Goal: Task Accomplishment & Management: Manage account settings

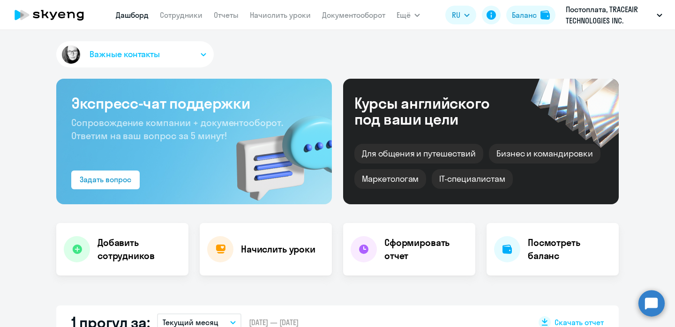
select select "30"
click at [284, 15] on link "Начислить уроки" at bounding box center [280, 14] width 61 height 9
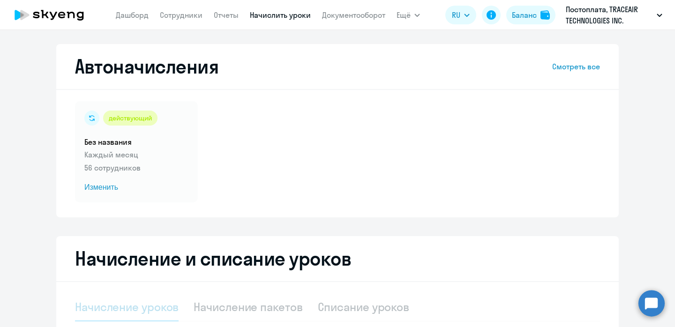
select select "10"
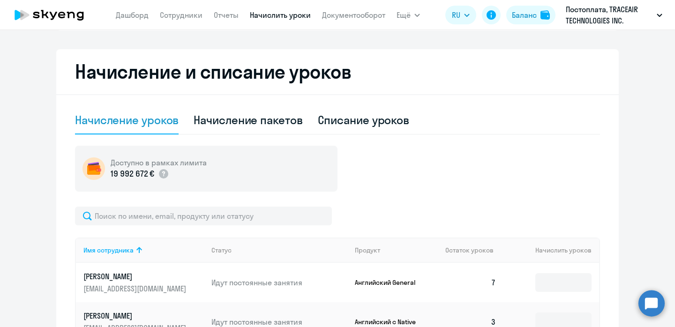
scroll to position [202, 0]
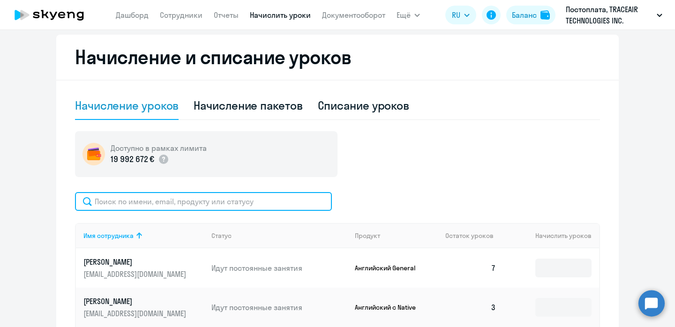
click at [183, 203] on input "text" at bounding box center [203, 201] width 257 height 19
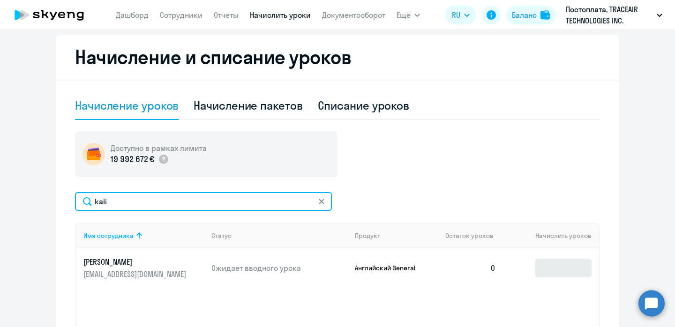
type input "kali"
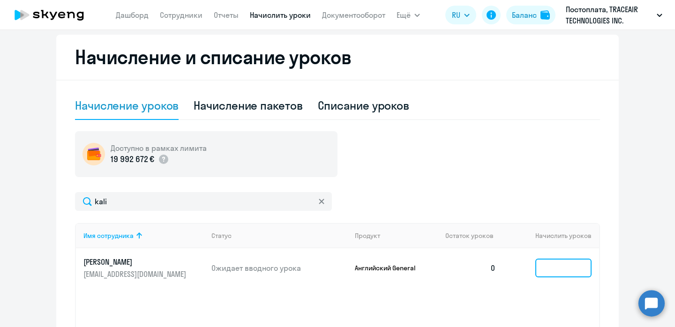
click at [573, 270] on input at bounding box center [563, 268] width 56 height 19
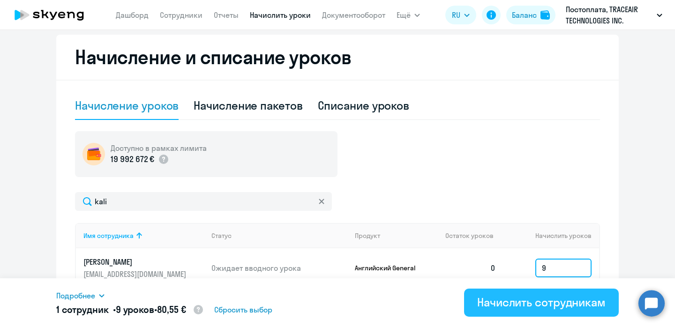
type input "9"
click at [540, 302] on div "Начислить сотрудникам" at bounding box center [541, 302] width 128 height 15
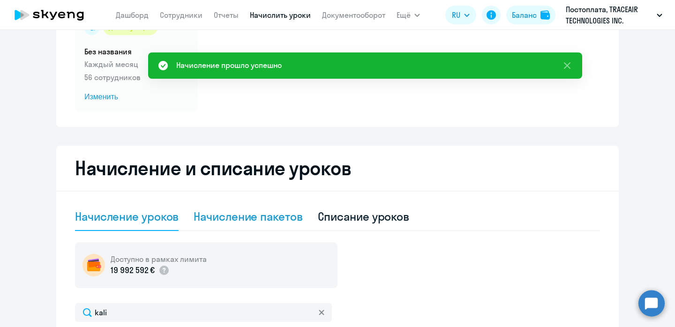
scroll to position [0, 0]
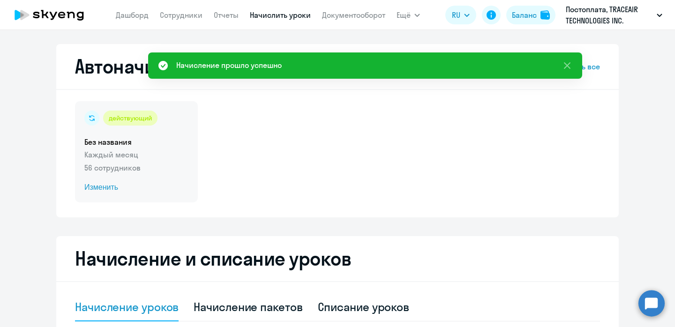
click at [127, 141] on h5 "Без названия" at bounding box center [136, 142] width 104 height 10
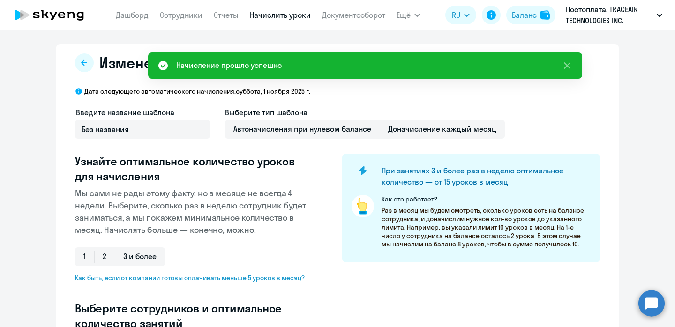
select select "10"
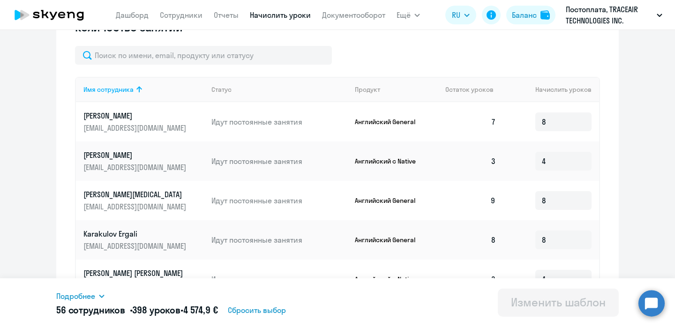
scroll to position [247, 0]
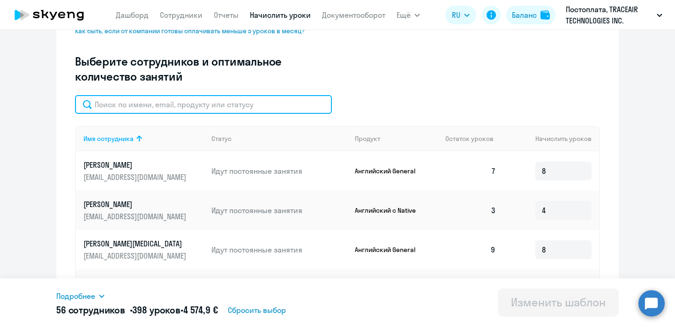
click at [151, 99] on input "text" at bounding box center [203, 104] width 257 height 19
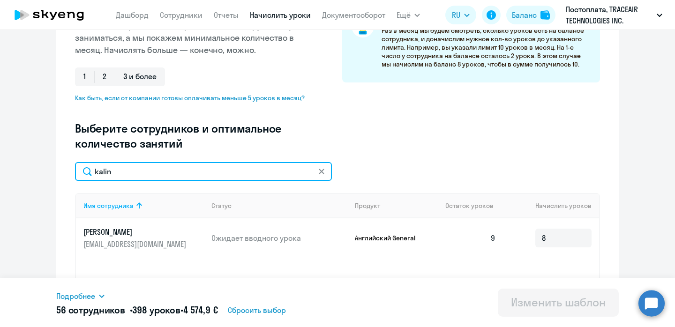
scroll to position [0, 0]
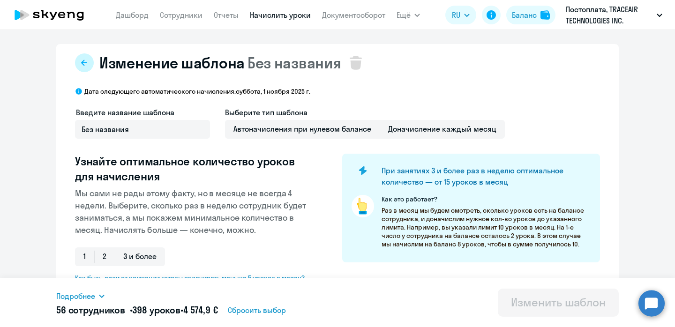
type input "kalin"
click at [86, 63] on icon at bounding box center [85, 63] width 8 height 8
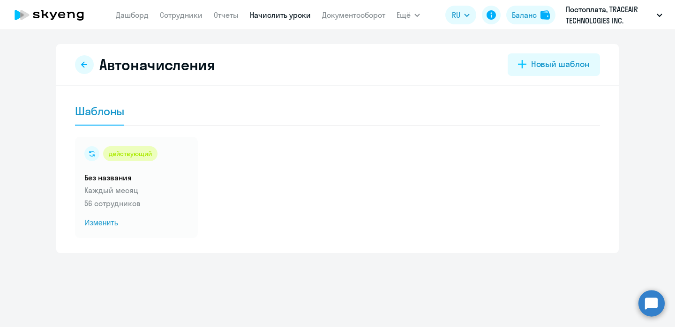
click at [283, 12] on link "Начислить уроки" at bounding box center [280, 14] width 61 height 9
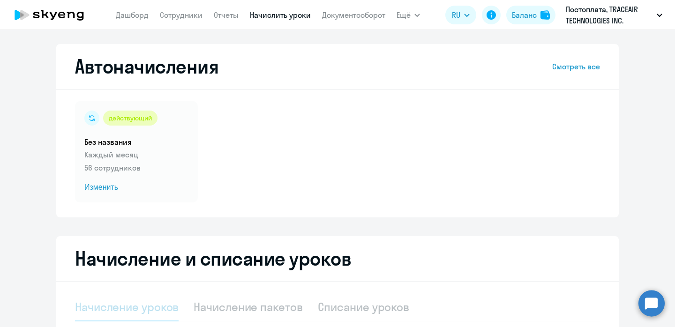
select select "10"
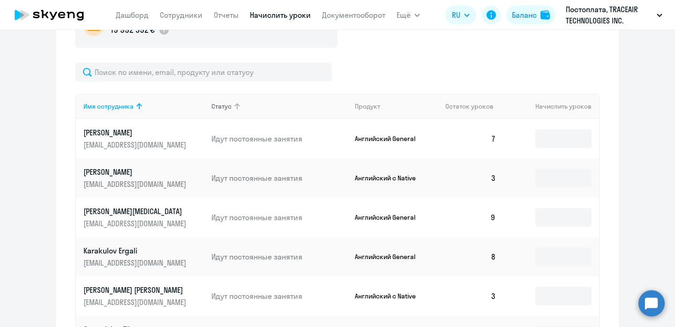
scroll to position [331, 0]
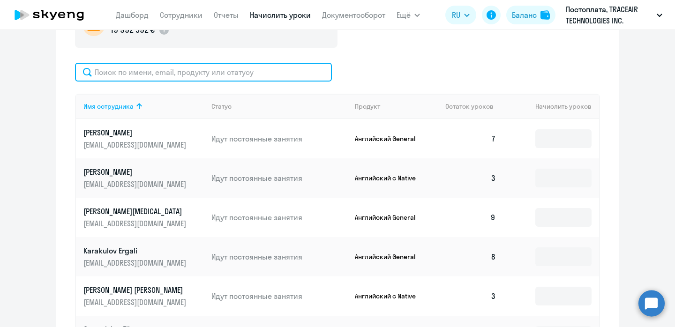
click at [213, 74] on input "text" at bounding box center [203, 72] width 257 height 19
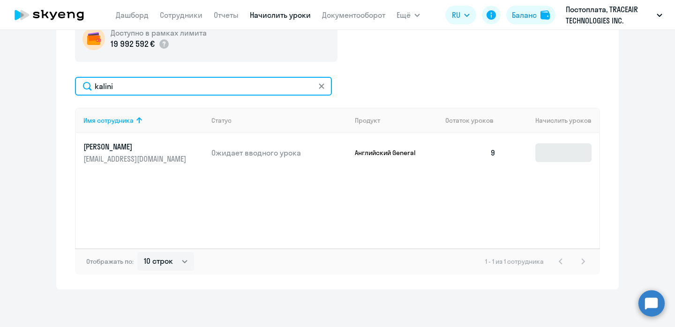
type input "kalini"
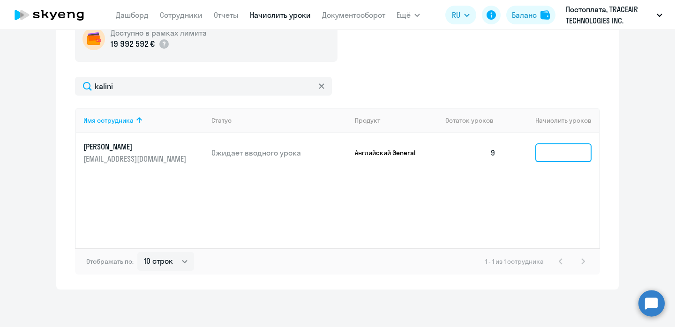
click at [556, 151] on input at bounding box center [563, 152] width 56 height 19
click at [493, 152] on td "9" at bounding box center [471, 152] width 66 height 39
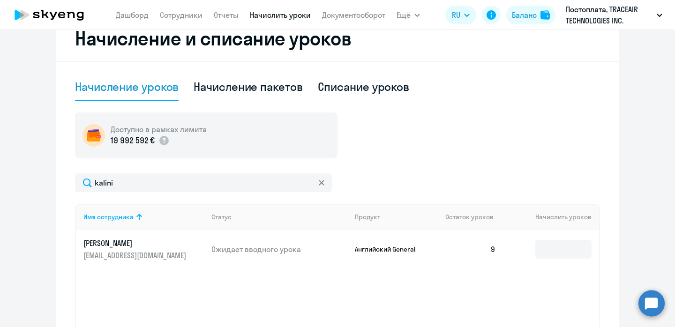
scroll to position [227, 0]
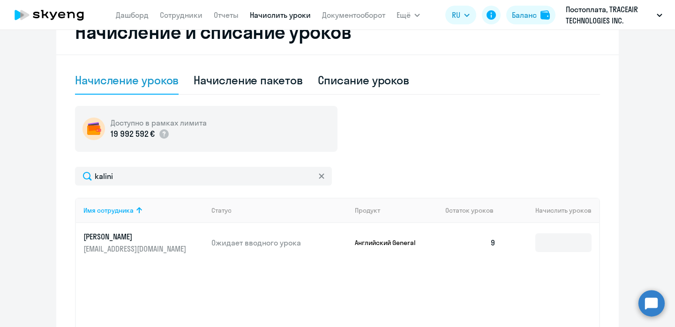
click at [176, 246] on p "[EMAIL_ADDRESS][DOMAIN_NAME]" at bounding box center [135, 249] width 105 height 10
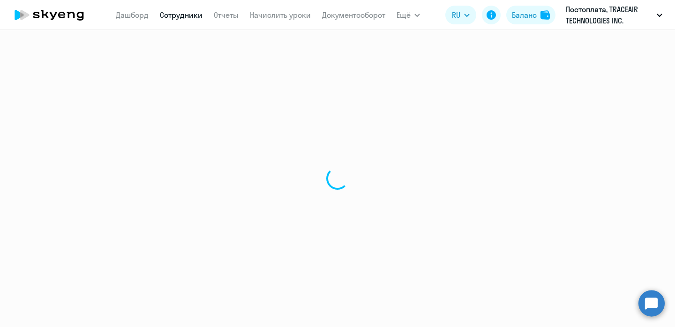
select select "english"
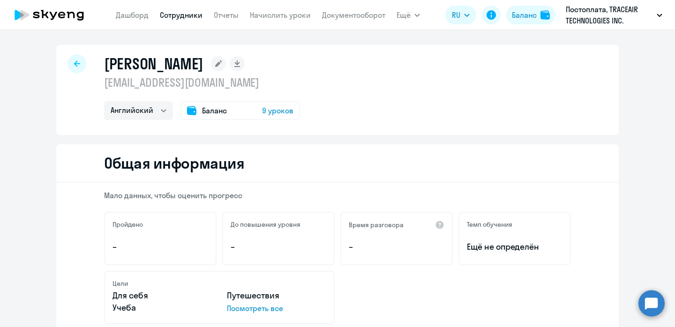
click at [271, 110] on span "9 уроков" at bounding box center [277, 110] width 31 height 11
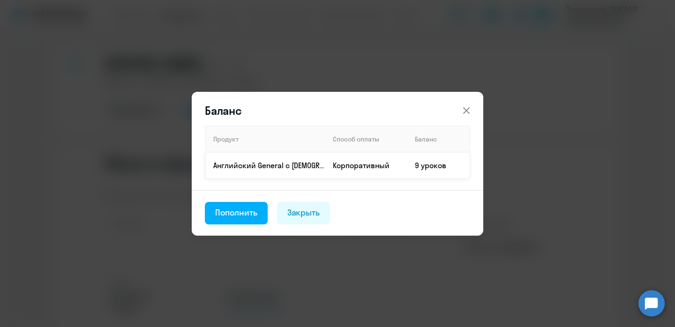
click at [434, 162] on td "9 уроков" at bounding box center [438, 165] width 62 height 26
drag, startPoint x: 416, startPoint y: 166, endPoint x: 457, endPoint y: 170, distance: 40.9
click at [457, 172] on td "9 уроков" at bounding box center [438, 165] width 62 height 26
click at [468, 108] on icon at bounding box center [466, 110] width 7 height 7
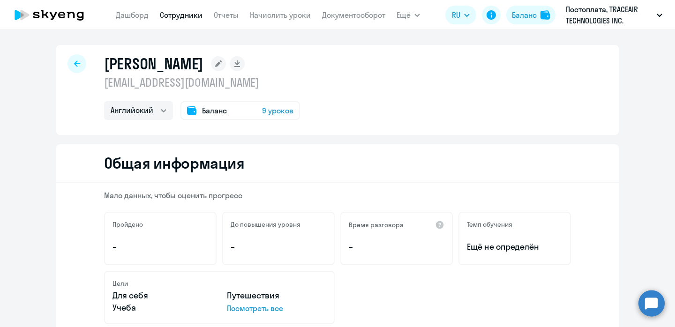
click at [222, 65] on icon at bounding box center [218, 63] width 7 height 7
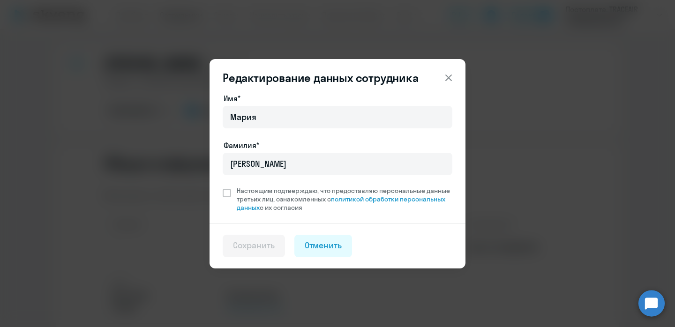
click at [451, 76] on icon at bounding box center [448, 77] width 11 height 11
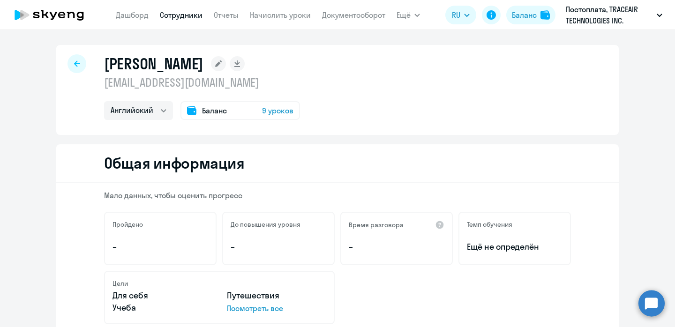
click at [70, 65] on div at bounding box center [77, 63] width 19 height 19
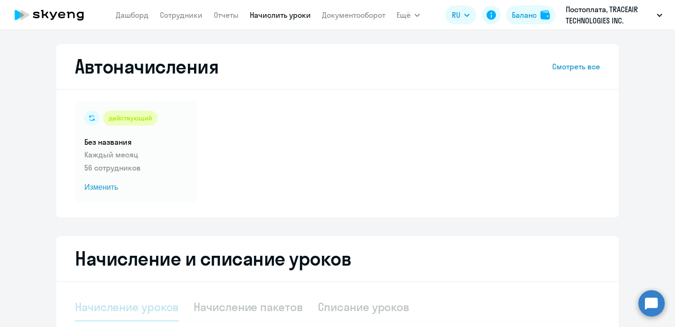
select select "10"
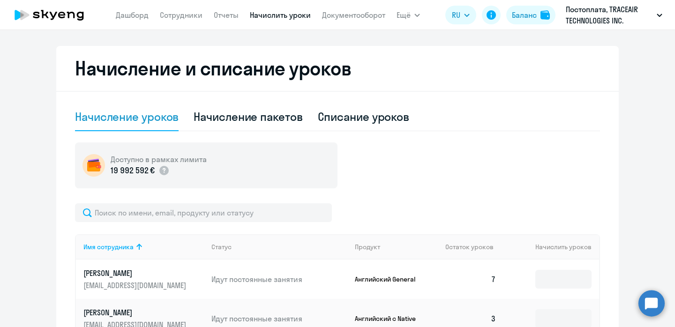
scroll to position [191, 0]
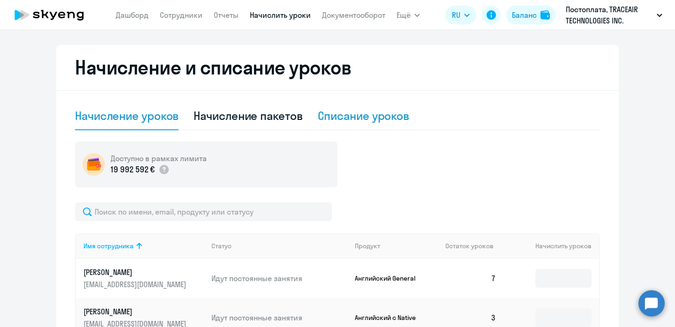
click at [361, 120] on div "Списание уроков" at bounding box center [364, 115] width 92 height 15
select select "10"
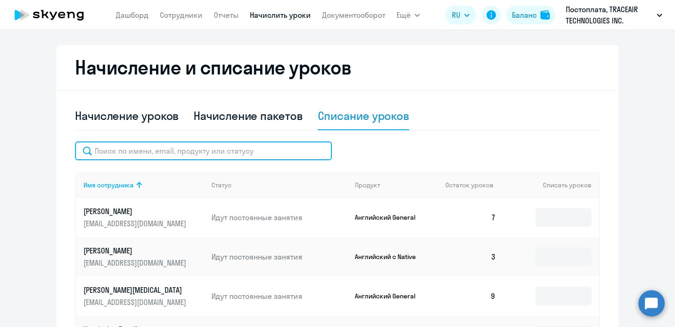
click at [126, 150] on input "text" at bounding box center [203, 151] width 257 height 19
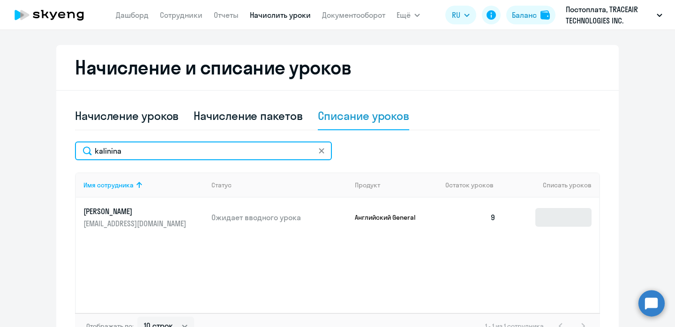
type input "kalinina"
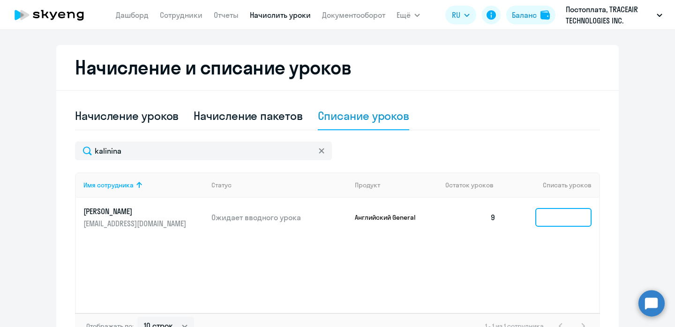
click at [555, 222] on input at bounding box center [563, 217] width 56 height 19
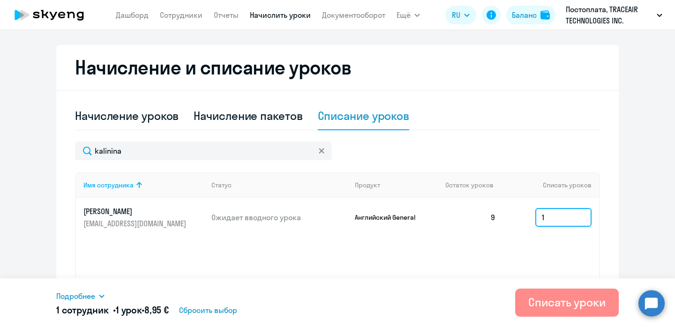
type input "1"
click at [562, 304] on div "Списать уроки" at bounding box center [566, 302] width 77 height 15
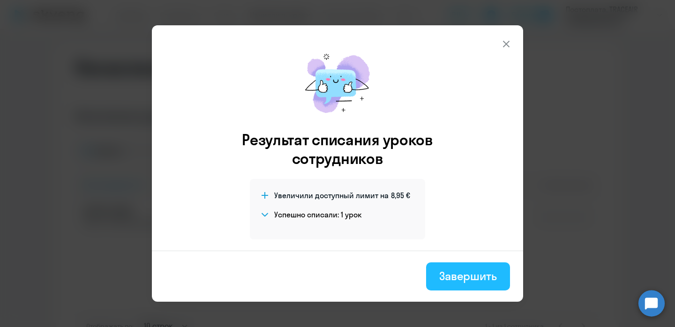
click at [465, 277] on div "Завершить" at bounding box center [468, 276] width 58 height 15
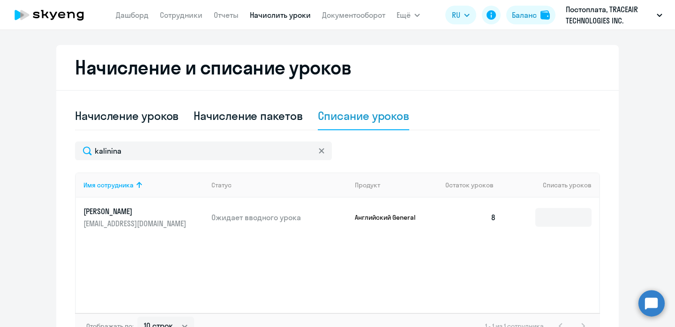
click at [323, 152] on icon at bounding box center [321, 150] width 5 height 5
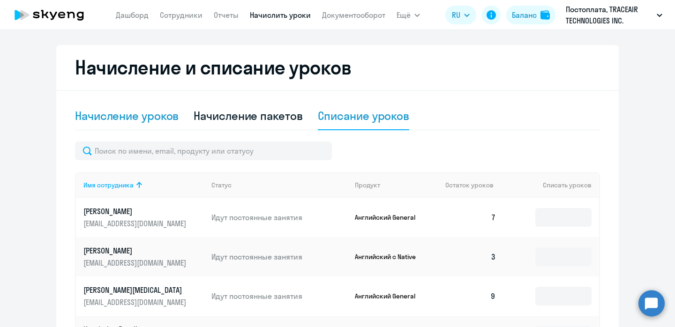
click at [125, 121] on div "Начисление уроков" at bounding box center [127, 115] width 104 height 15
select select "10"
